Goal: Understand process/instructions: Learn how to perform a task or action

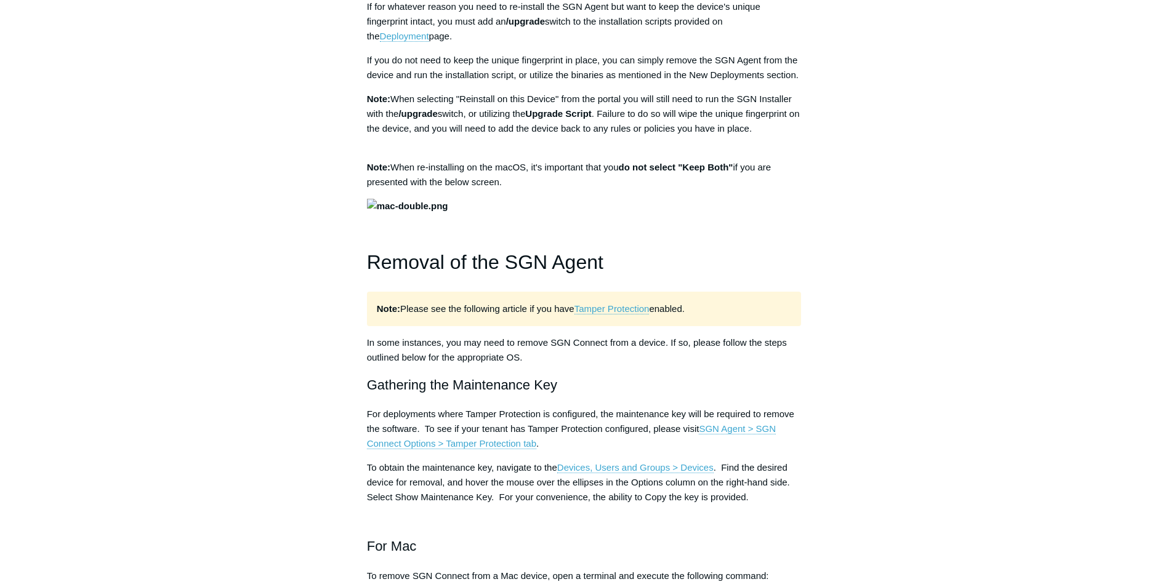
scroll to position [985, 0]
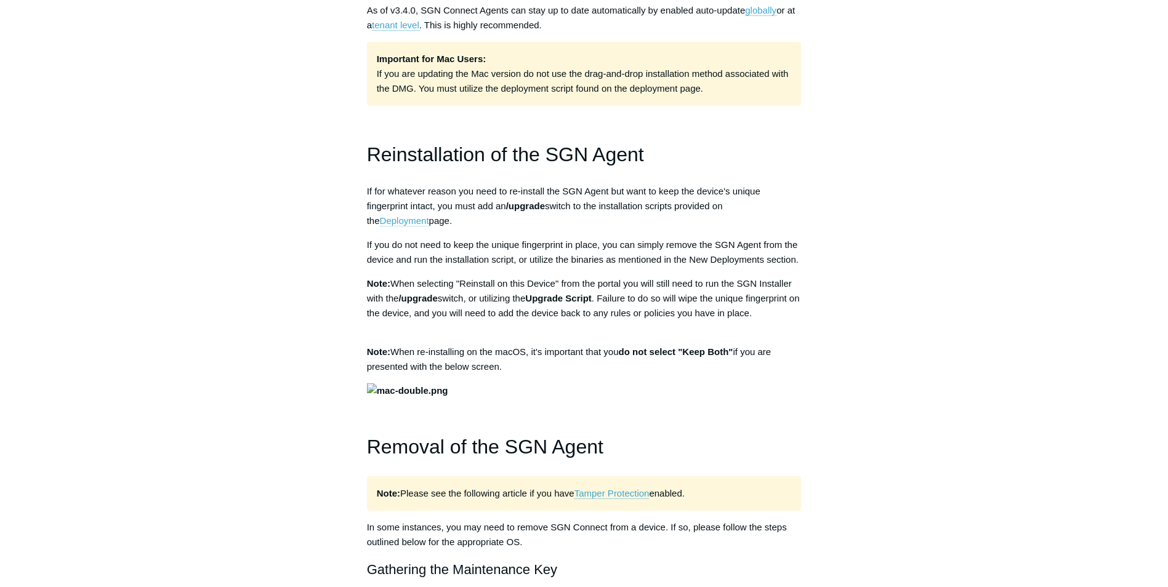
click at [429, 215] on link "Deployment" at bounding box center [404, 220] width 49 height 11
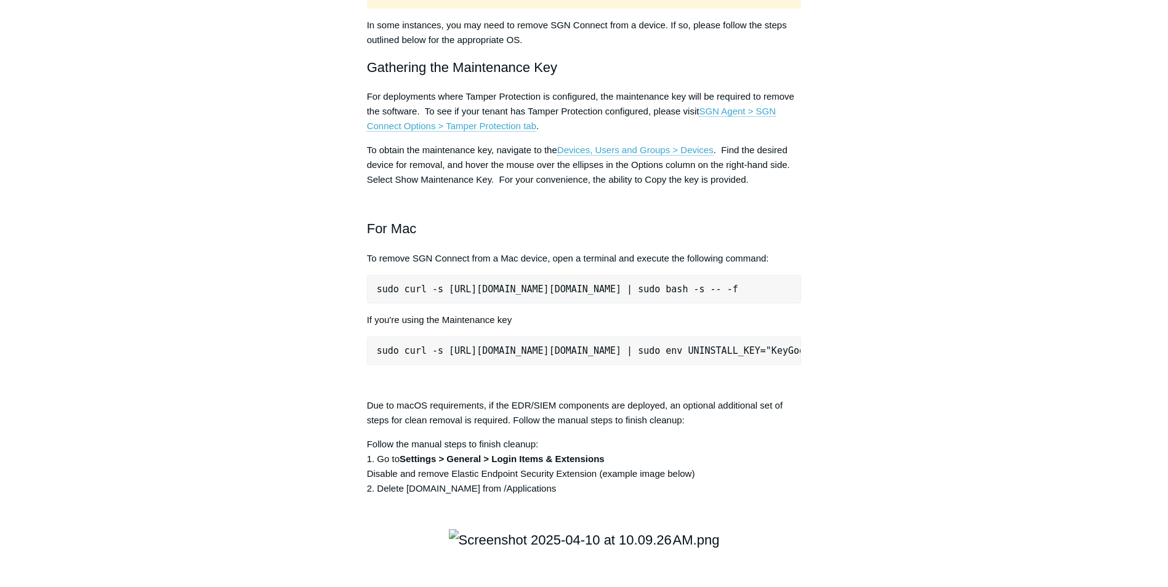
scroll to position [1539, 0]
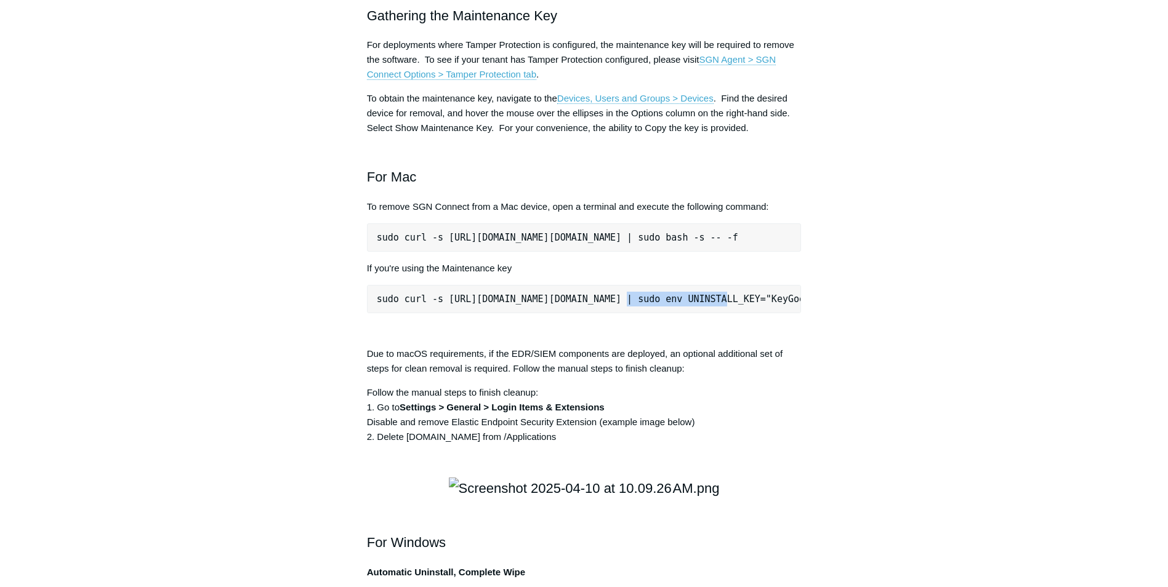
drag, startPoint x: 603, startPoint y: 490, endPoint x: 699, endPoint y: 489, distance: 96.0
click at [699, 313] on pre "sudo curl -s [URL][DOMAIN_NAME][DOMAIN_NAME] | sudo env UNINSTALL_KEY="KeyGoesH…" at bounding box center [584, 299] width 435 height 28
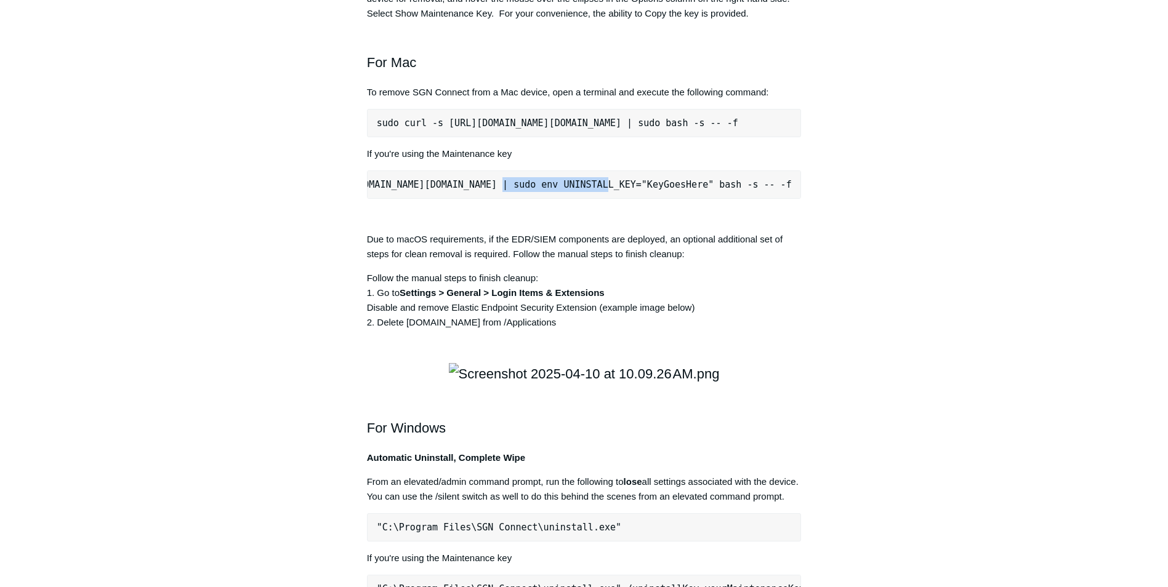
scroll to position [1724, 0]
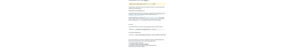
scroll to position [1555, 0]
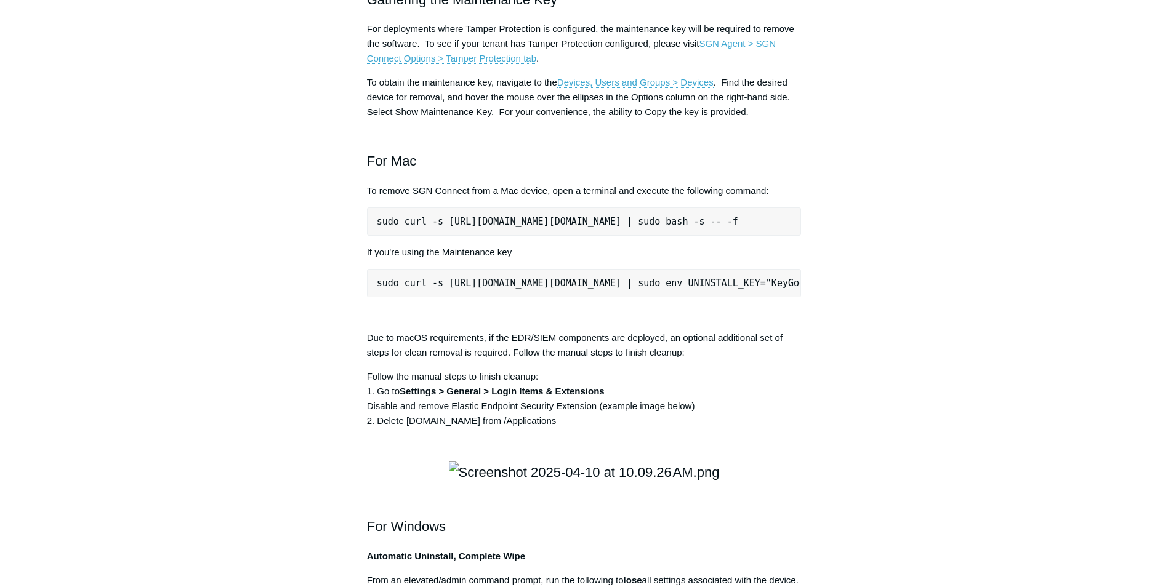
drag, startPoint x: 372, startPoint y: 399, endPoint x: 810, endPoint y: 399, distance: 438.3
click at [810, 399] on article "Deployment, Updating, Uninstallation of the SGN Agent Follow Not yet followed b…" at bounding box center [584, 279] width 472 height 3446
copy pre "sudo curl -s [URL][DOMAIN_NAME][DOMAIN_NAME] | sudo bash -s -- -f"
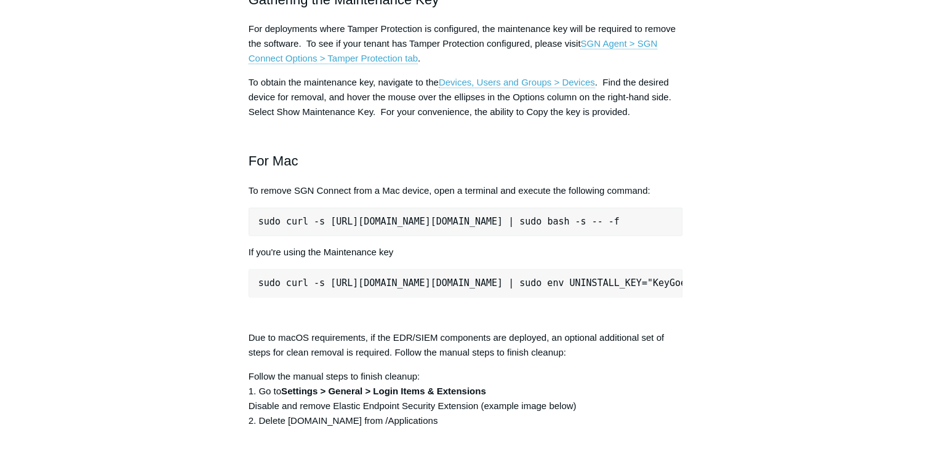
copy pre "sudo curl -s [URL][DOMAIN_NAME][DOMAIN_NAME] | sudo bash -s -- -f"
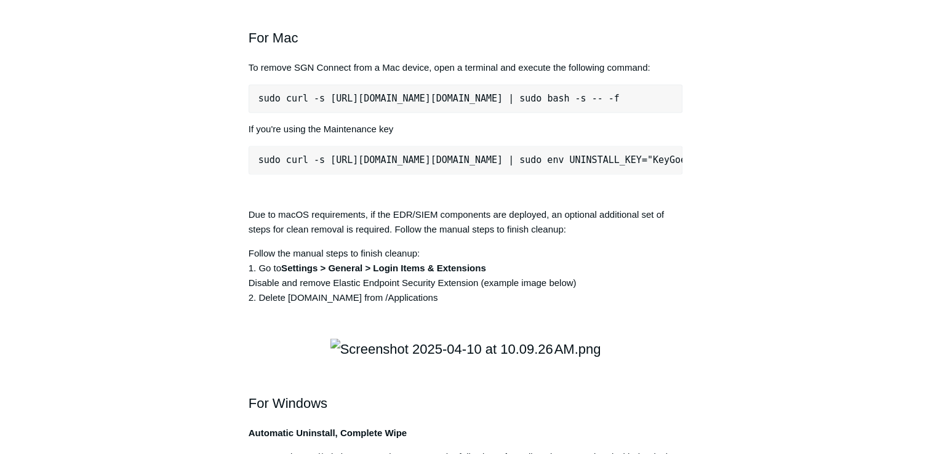
scroll to position [1617, 0]
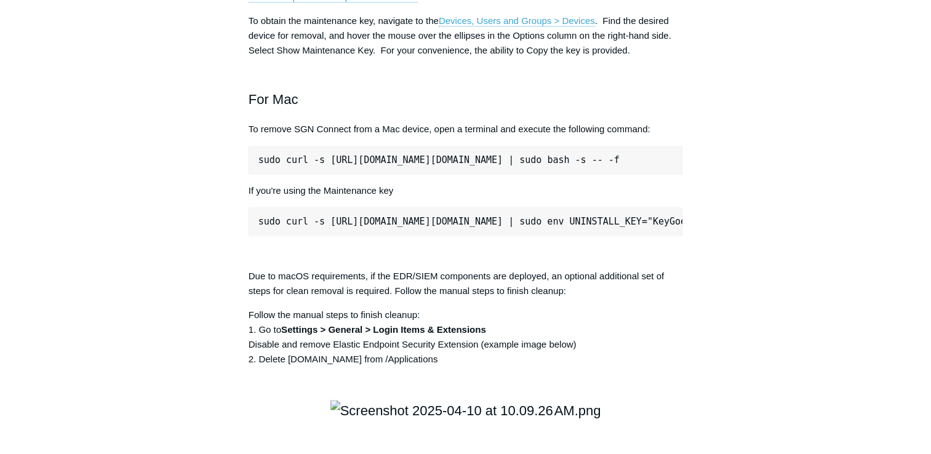
copy pre "sudo curl -s [URL][DOMAIN_NAME][DOMAIN_NAME] | sudo bash -s -- -f"
